Goal: Task Accomplishment & Management: Complete application form

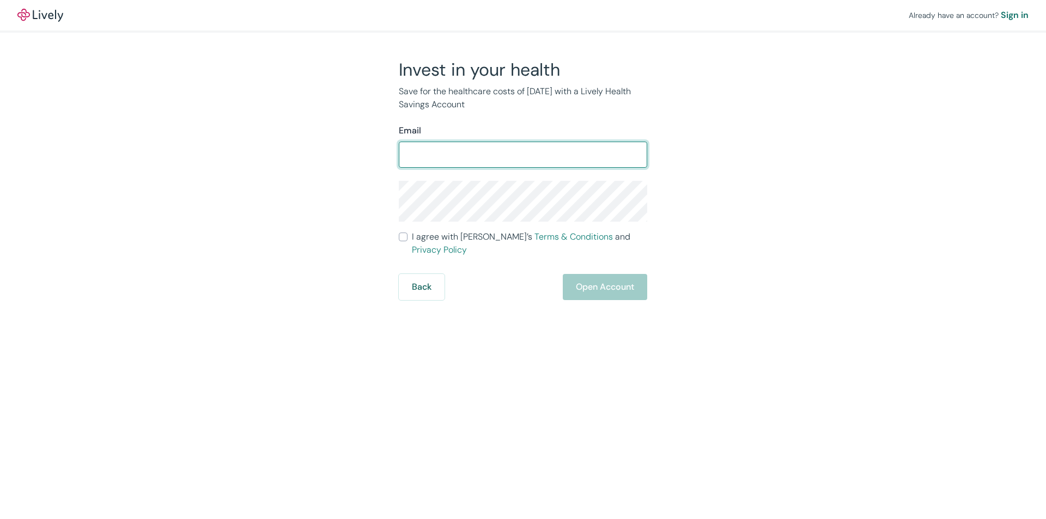
click at [465, 153] on input "Email" at bounding box center [523, 155] width 248 height 22
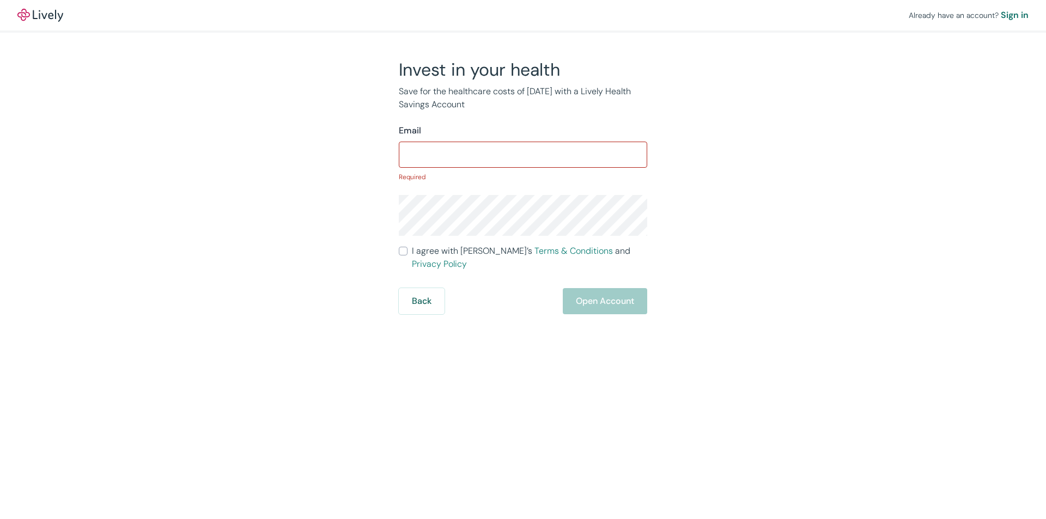
click at [459, 144] on input "Email" at bounding box center [523, 155] width 248 height 22
click at [440, 151] on input "Email" at bounding box center [523, 155] width 248 height 22
click at [461, 150] on input "Email" at bounding box center [523, 155] width 248 height 22
click at [469, 155] on input "Email" at bounding box center [523, 155] width 248 height 22
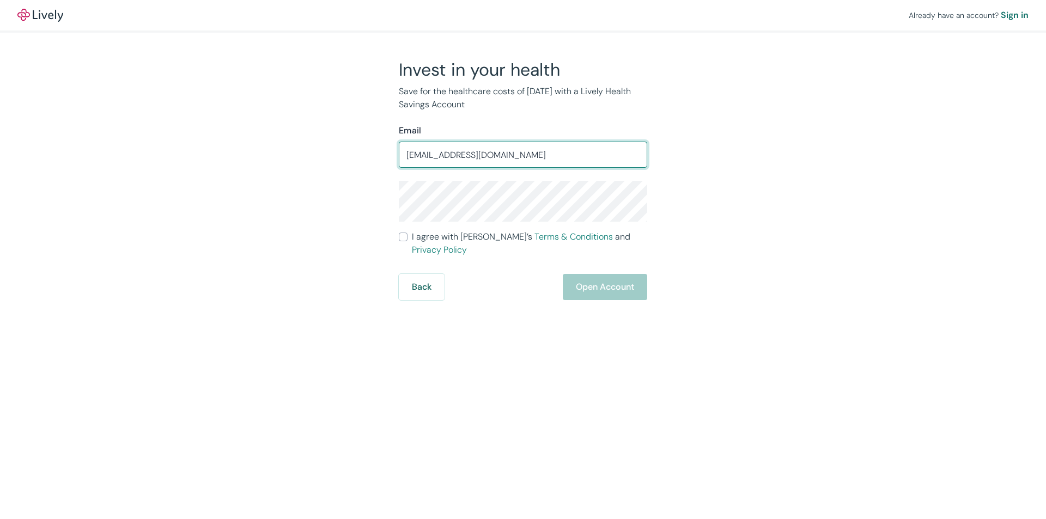
type input "[EMAIL_ADDRESS][DOMAIN_NAME]"
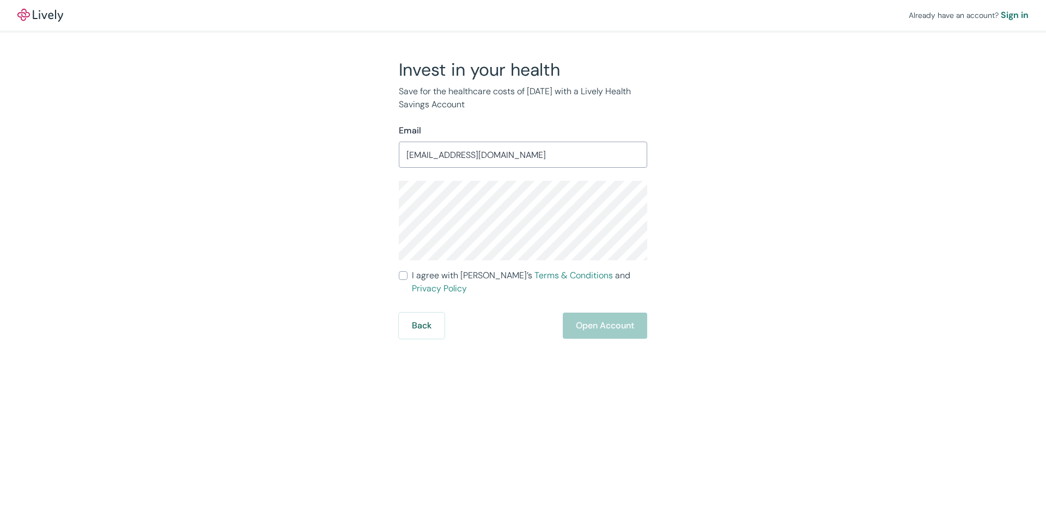
click at [404, 276] on input "I agree with Lively’s Terms & Conditions and Privacy Policy" at bounding box center [403, 275] width 9 height 9
checkbox input "true"
click at [607, 313] on button "Open Account" at bounding box center [605, 326] width 84 height 26
